Goal: Find specific page/section: Find specific page/section

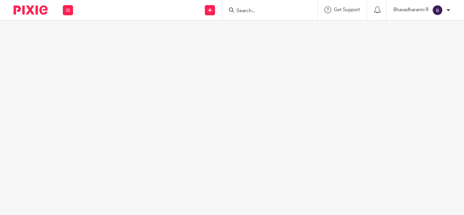
click at [241, 12] on input "Search" at bounding box center [266, 11] width 61 height 6
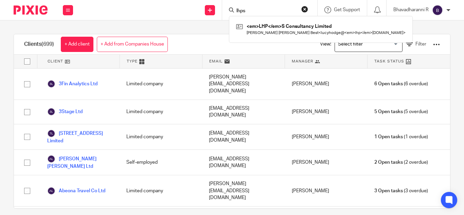
type input "lhps"
click button "submit" at bounding box center [0, 0] width 0 height 0
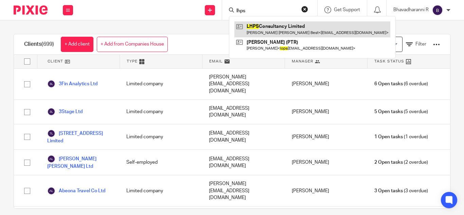
click at [272, 35] on link at bounding box center [312, 29] width 156 height 16
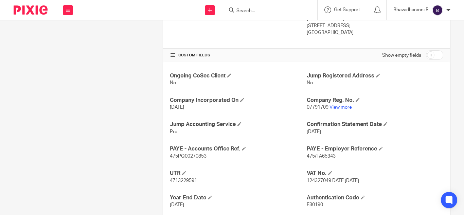
scroll to position [214, 0]
click at [315, 178] on span "124327049 DATE [DATE]" at bounding box center [333, 180] width 52 height 5
copy span "124327049"
click at [338, 105] on link "View more" at bounding box center [341, 107] width 22 height 5
